Goal: Transaction & Acquisition: Purchase product/service

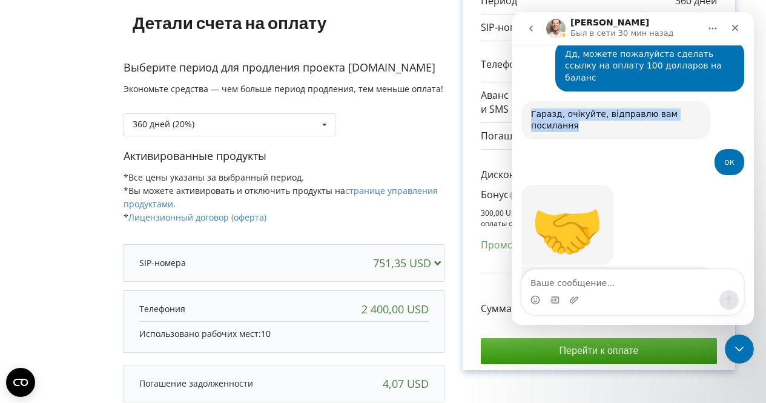
scroll to position [2, 0]
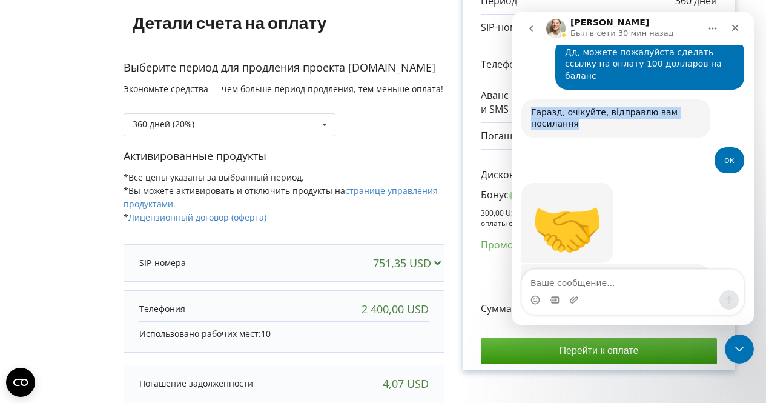
click at [584, 272] on link "Посилання на оплату 100$" at bounding box center [591, 277] width 121 height 10
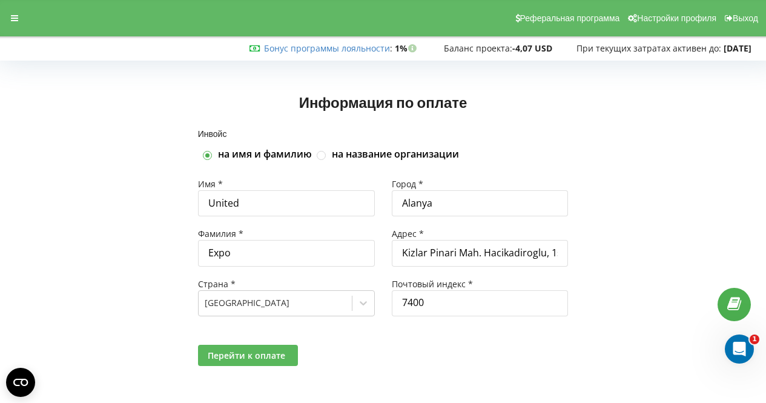
click at [245, 354] on span "Перейти к оплате" at bounding box center [247, 356] width 78 height 12
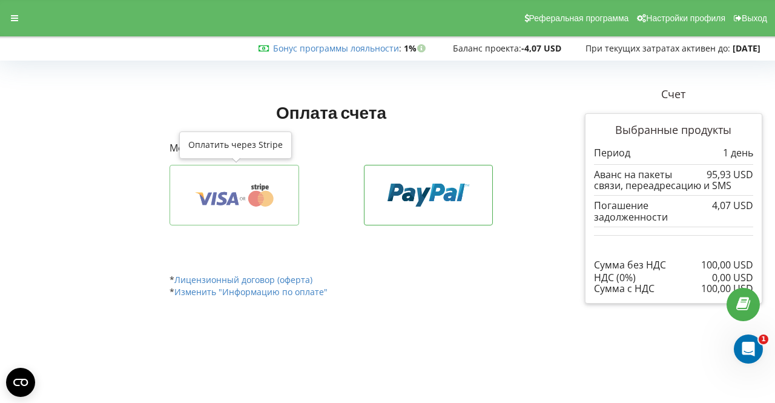
click at [225, 191] on icon at bounding box center [234, 195] width 92 height 23
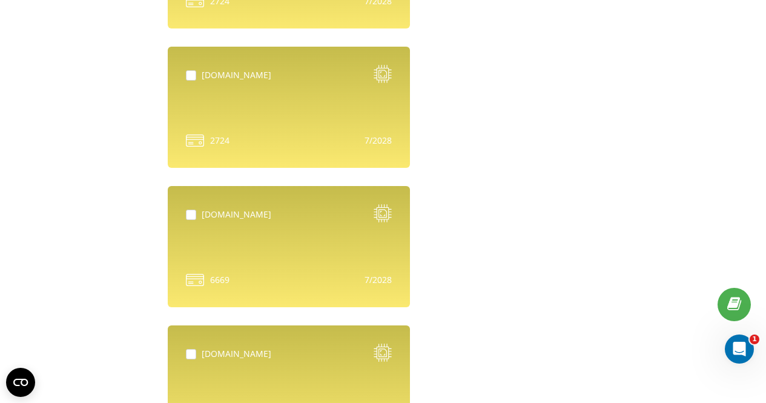
scroll to position [351, 0]
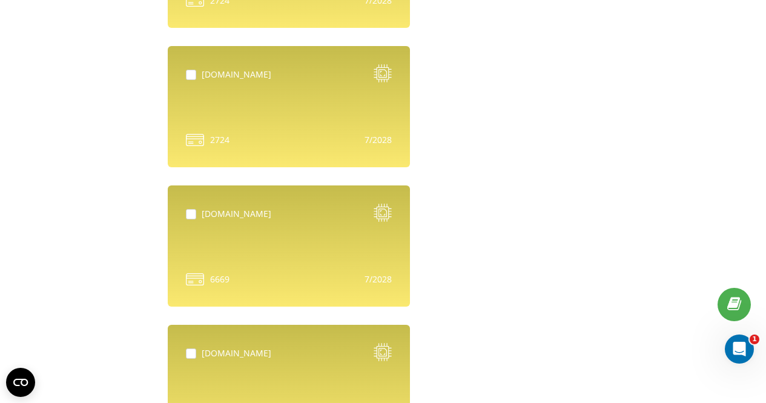
click at [297, 230] on div "[DOMAIN_NAME]" at bounding box center [289, 245] width 242 height 121
click at [188, 209] on label at bounding box center [194, 209] width 16 height 0
checkbox input "true"
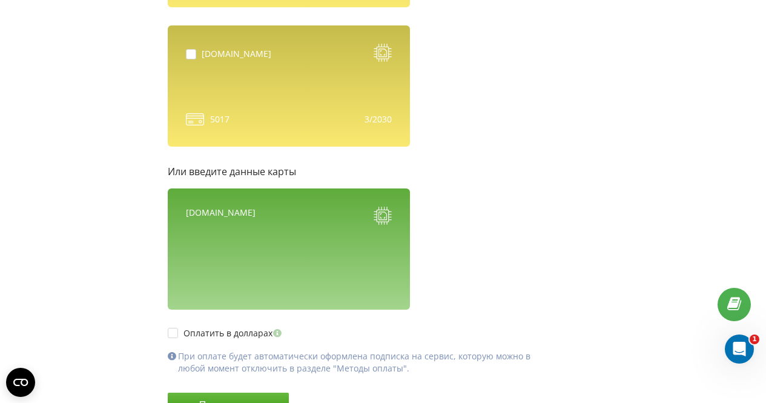
scroll to position [1829, 0]
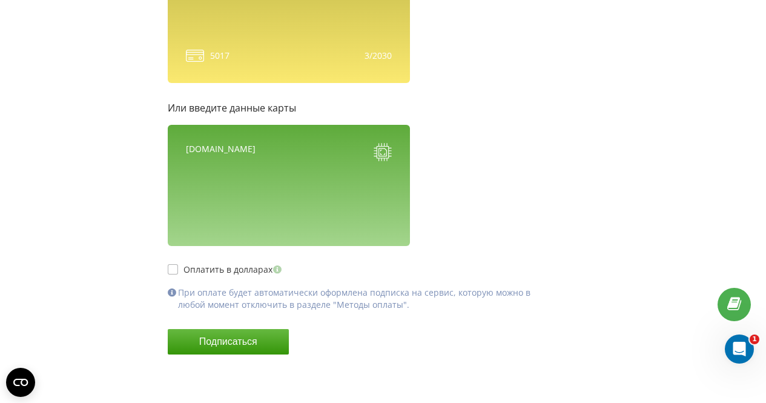
click at [227, 272] on label "Оплатить в долларах" at bounding box center [226, 269] width 117 height 10
checkbox input "true"
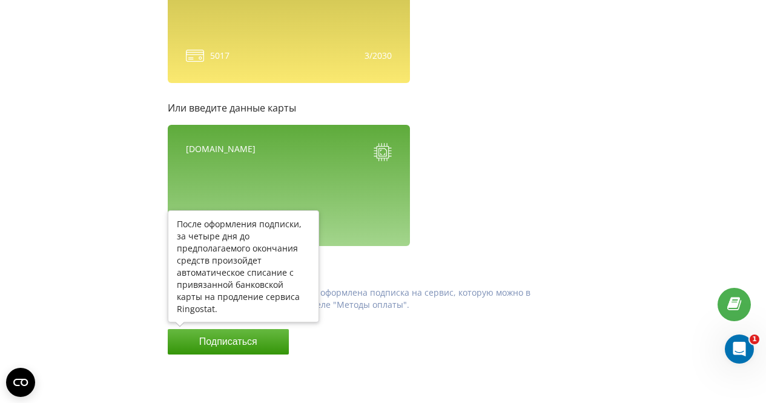
click at [250, 340] on button "Подписаться" at bounding box center [228, 341] width 121 height 25
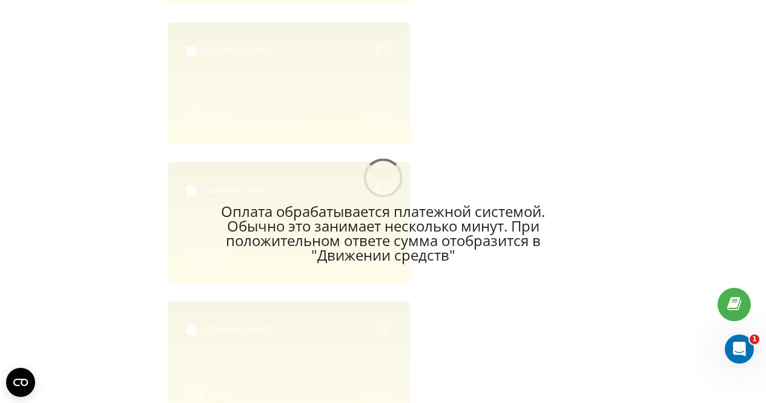
scroll to position [932, 0]
